Goal: Task Accomplishment & Management: Manage account settings

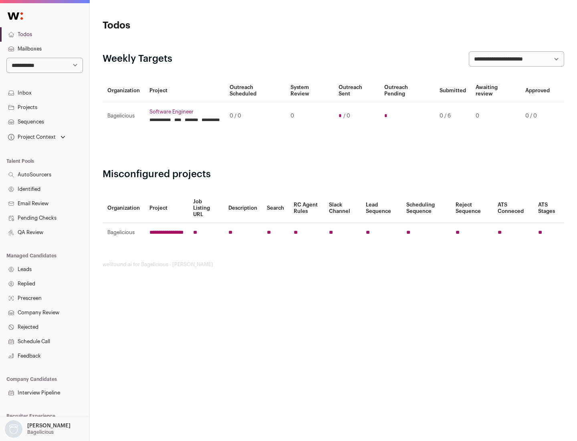
click at [44, 107] on link "Projects" at bounding box center [44, 107] width 89 height 14
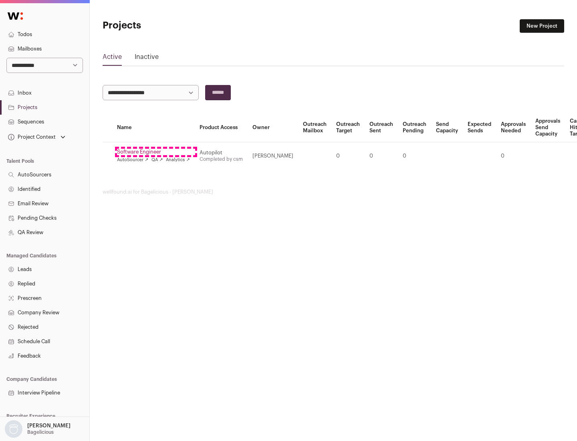
click at [156, 152] on link "Software Engineer" at bounding box center [153, 152] width 73 height 6
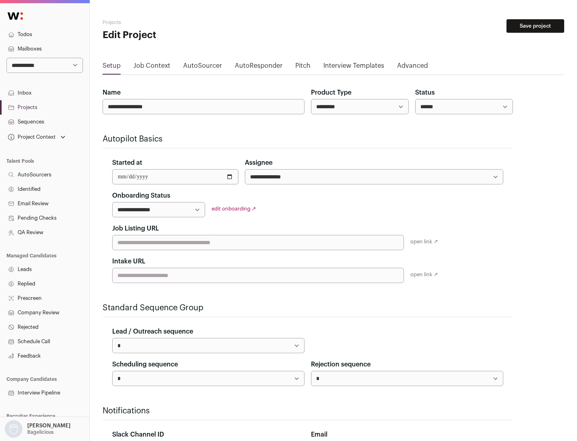
click at [536, 26] on button "Save project" at bounding box center [536, 26] width 58 height 14
